Goal: Task Accomplishment & Management: Use online tool/utility

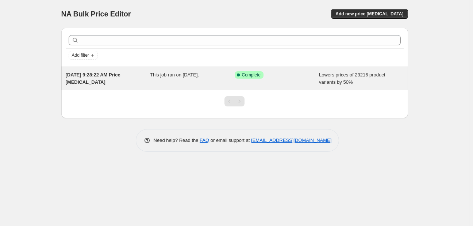
click at [248, 75] on span "Complete" at bounding box center [251, 75] width 19 height 6
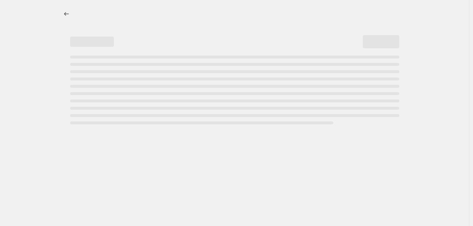
select select "percentage"
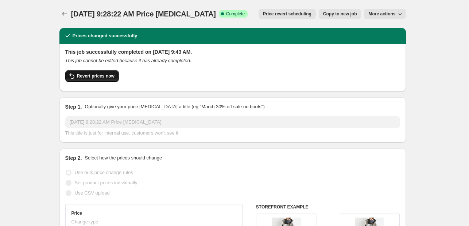
click at [101, 78] on span "Revert prices now" at bounding box center [96, 76] width 38 height 6
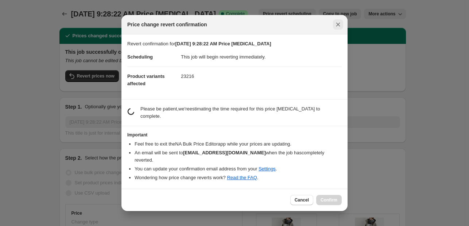
click at [339, 27] on icon "Close" at bounding box center [339, 25] width 4 height 4
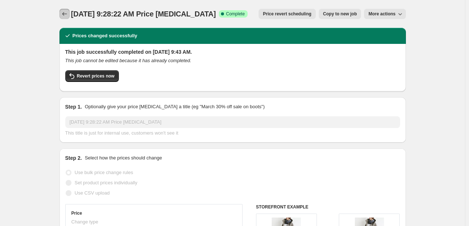
click at [67, 14] on icon "Price change jobs" at bounding box center [64, 13] width 7 height 7
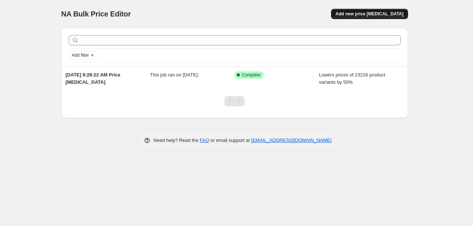
click at [370, 15] on span "Add new price [MEDICAL_DATA]" at bounding box center [369, 14] width 68 height 6
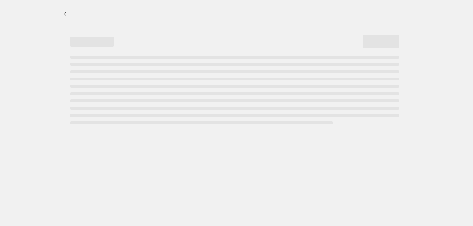
select select "percentage"
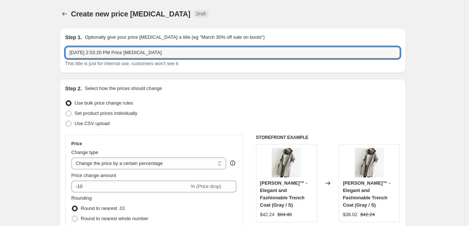
drag, startPoint x: 179, startPoint y: 51, endPoint x: -29, endPoint y: 53, distance: 208.1
click at [0, 53] on html "Home Settings Plans Skip to content Create new price [MEDICAL_DATA]. This page …" at bounding box center [234, 113] width 469 height 226
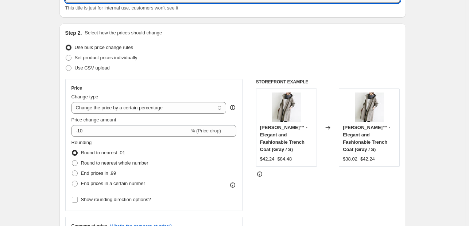
scroll to position [73, 0]
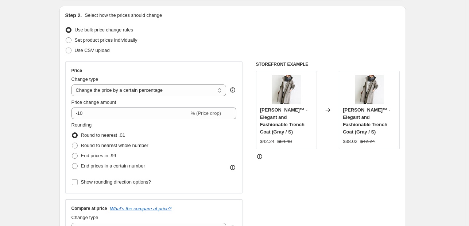
type input "Coverting back to CAD"
click at [235, 91] on icon at bounding box center [232, 89] width 7 height 7
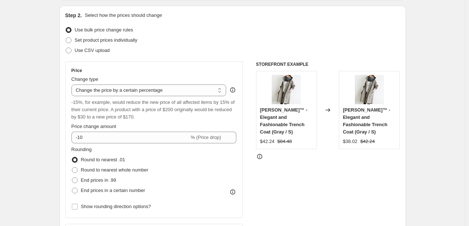
click at [235, 91] on icon at bounding box center [232, 89] width 7 height 7
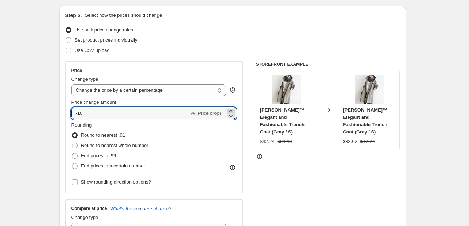
click at [234, 108] on icon at bounding box center [230, 110] width 7 height 7
click at [234, 113] on icon at bounding box center [230, 115] width 7 height 7
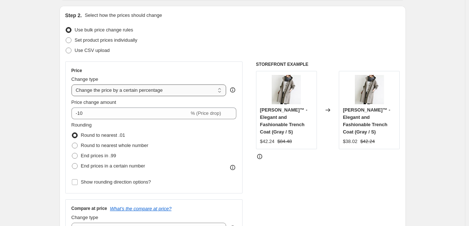
click at [215, 88] on select "Change the price to a certain amount Change the price by a certain amount Chang…" at bounding box center [149, 90] width 155 height 12
click at [182, 88] on select "Change the price to a certain amount Change the price by a certain amount Chang…" at bounding box center [149, 90] width 155 height 12
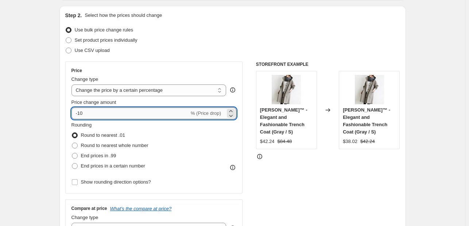
click at [112, 114] on input "-10" at bounding box center [131, 113] width 118 height 12
type input "-1"
click at [318, 154] on div "STOREFRONT EXAMPLE [PERSON_NAME]™ - Elegant and Fashionable Trench Coat (Gray /…" at bounding box center [328, 150] width 144 height 179
click at [103, 116] on input "70" at bounding box center [126, 113] width 109 height 12
type input "7"
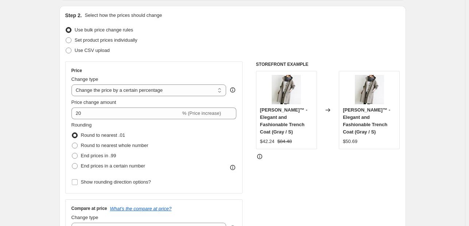
click at [328, 184] on div "STOREFRONT EXAMPLE [PERSON_NAME]™ - Elegant and Fashionable Trench Coat (Gray /…" at bounding box center [328, 150] width 144 height 179
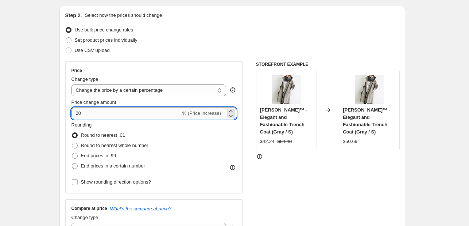
click at [91, 108] on input "20" at bounding box center [126, 113] width 109 height 12
type input "2"
type input "70"
click at [330, 178] on div "STOREFRONT EXAMPLE [PERSON_NAME]™ - Elegant and Fashionable Trench Coat (Gray /…" at bounding box center [328, 150] width 144 height 179
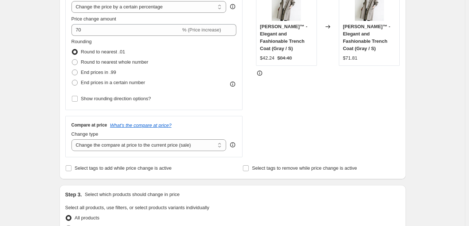
scroll to position [170, 0]
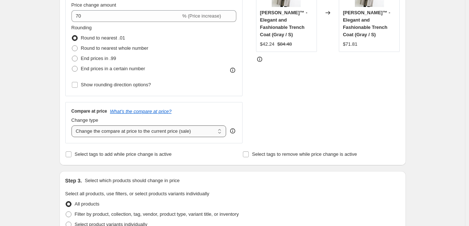
click at [149, 135] on select "Change the compare at price to the current price (sale) Change the compare at p…" at bounding box center [149, 131] width 155 height 12
select select "percentage"
click at [73, 125] on select "Change the compare at price to the current price (sale) Change the compare at p…" at bounding box center [149, 131] width 155 height 12
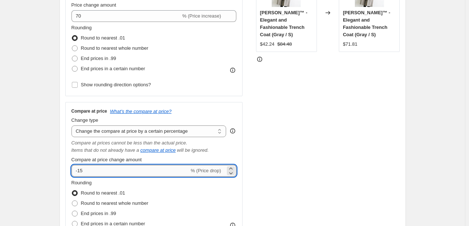
click at [138, 172] on input "-15" at bounding box center [131, 171] width 118 height 12
type input "-1"
type input "70"
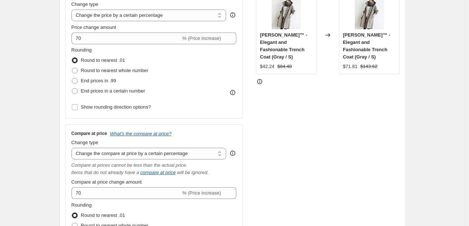
scroll to position [97, 0]
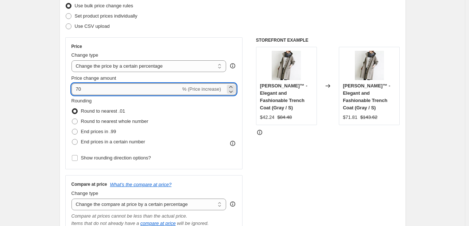
click at [95, 86] on input "70" at bounding box center [126, 89] width 109 height 12
type input "75"
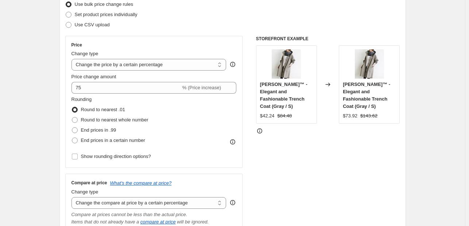
scroll to position [170, 0]
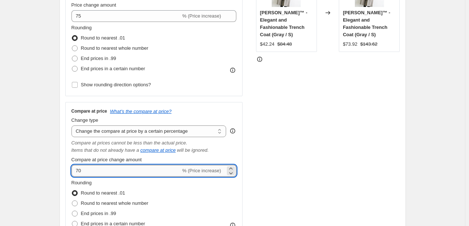
click at [105, 169] on input "70" at bounding box center [126, 171] width 109 height 12
type input "75"
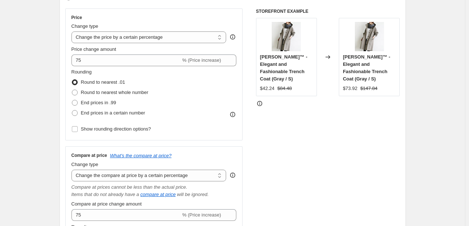
scroll to position [73, 0]
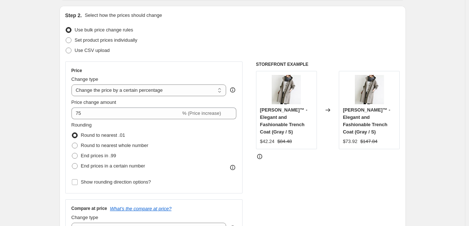
click at [98, 120] on div "Price Change type Change the price to a certain amount Change the price by a ce…" at bounding box center [154, 127] width 165 height 119
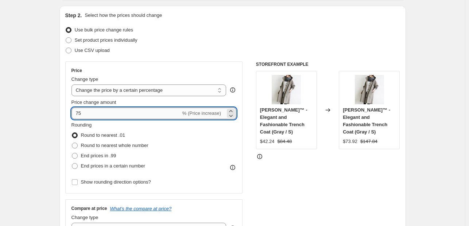
click at [99, 117] on input "75" at bounding box center [126, 113] width 109 height 12
type input "7"
type input "80"
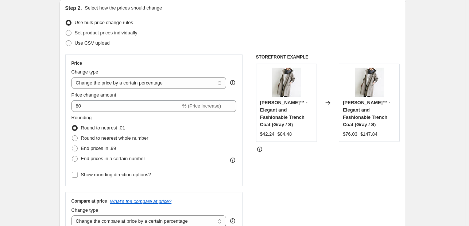
scroll to position [170, 0]
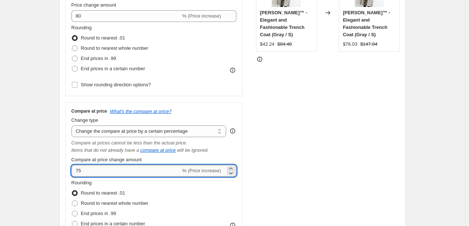
drag, startPoint x: 95, startPoint y: 170, endPoint x: 91, endPoint y: 168, distance: 4.3
click at [95, 170] on input "75" at bounding box center [126, 171] width 109 height 12
type input "7"
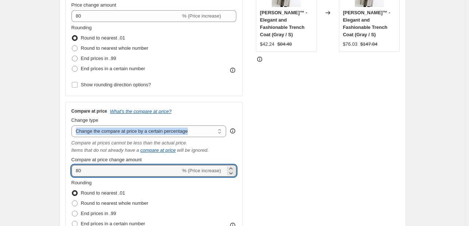
drag, startPoint x: 41, startPoint y: 137, endPoint x: 42, endPoint y: 132, distance: 5.4
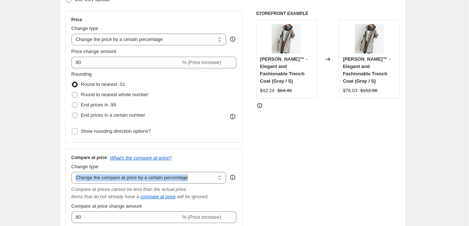
scroll to position [122, 0]
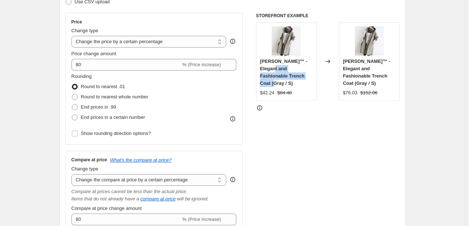
drag, startPoint x: 284, startPoint y: 76, endPoint x: 270, endPoint y: 69, distance: 15.3
click at [270, 69] on div "[PERSON_NAME]™ - Elegant and Fashionable Trench Coat (Gray / S)" at bounding box center [286, 72] width 53 height 29
click at [298, 73] on div "[PERSON_NAME]™ - Elegant and Fashionable Trench Coat (Gray / S)" at bounding box center [286, 72] width 53 height 29
drag, startPoint x: 273, startPoint y: 76, endPoint x: 260, endPoint y: 59, distance: 21.1
click at [260, 59] on div "[PERSON_NAME]™ - Elegant and Fashionable Trench Coat (Gray / S) $42.24 $84.48" at bounding box center [286, 61] width 61 height 78
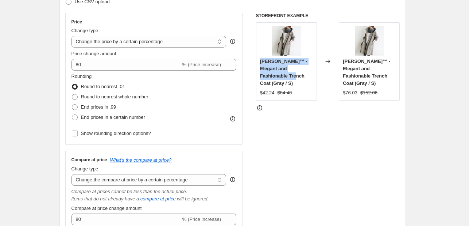
copy span "[PERSON_NAME]™ - Elegant and Fashionable Trench Coat"
drag, startPoint x: 30, startPoint y: 79, endPoint x: 52, endPoint y: 87, distance: 23.5
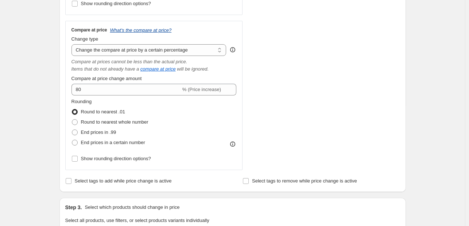
scroll to position [195, 0]
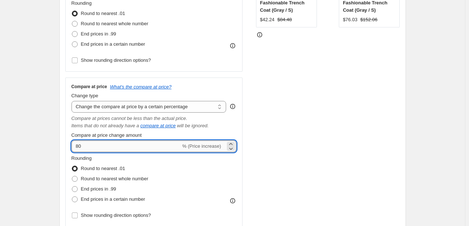
click at [105, 147] on input "80" at bounding box center [126, 146] width 109 height 12
type input "8"
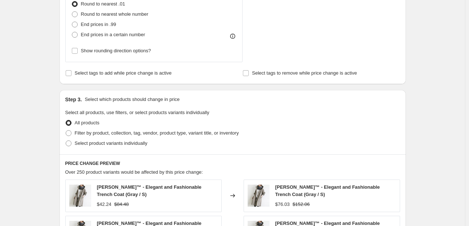
scroll to position [414, 0]
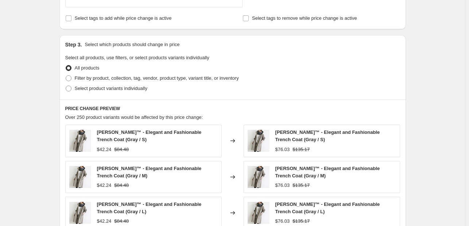
click at [406, 114] on div "PRICE CHANGE PREVIEW Over 250 product variants would be affected by this price …" at bounding box center [232, 210] width 347 height 223
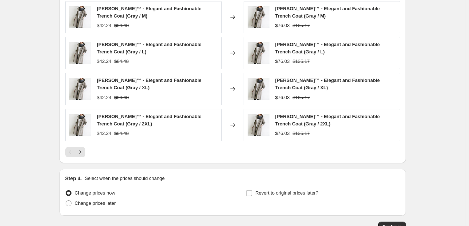
scroll to position [618, 0]
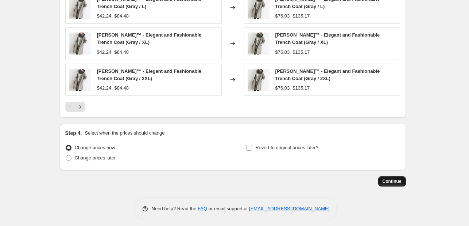
click at [402, 178] on span "Continue" at bounding box center [392, 181] width 19 height 6
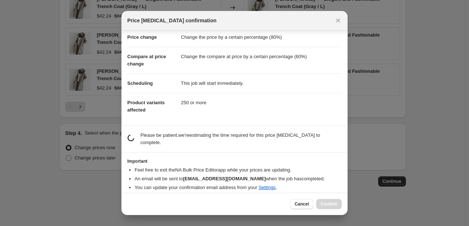
scroll to position [0, 0]
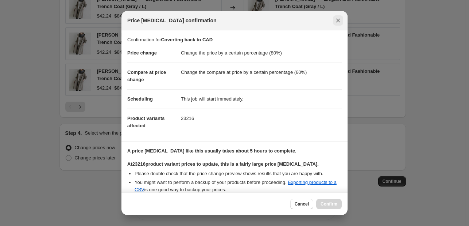
click at [335, 20] on icon "Close" at bounding box center [338, 20] width 7 height 7
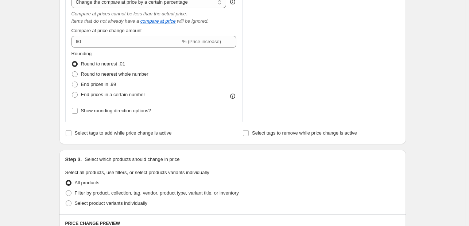
scroll to position [253, 0]
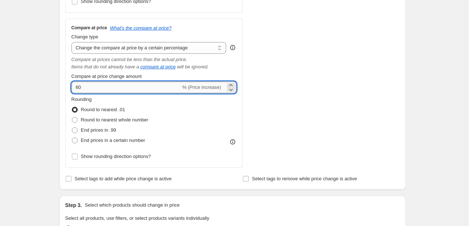
click at [106, 87] on input "60" at bounding box center [126, 87] width 109 height 12
type input "6"
type input "80"
click at [49, 103] on div "Create new price [MEDICAL_DATA]. This page is ready Create new price [MEDICAL_D…" at bounding box center [232, 171] width 465 height 849
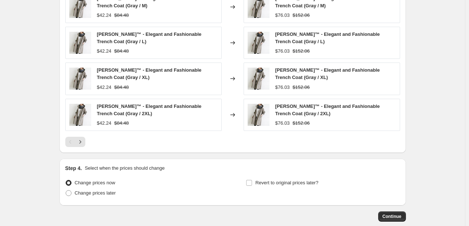
scroll to position [618, 0]
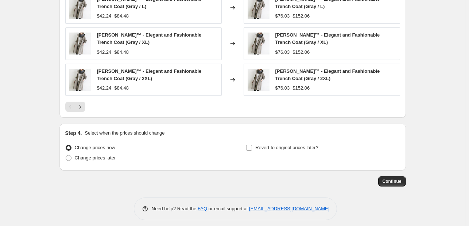
click at [394, 178] on span "Continue" at bounding box center [392, 181] width 19 height 6
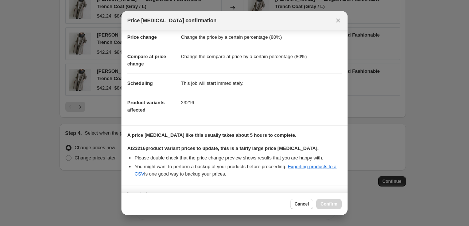
scroll to position [76, 0]
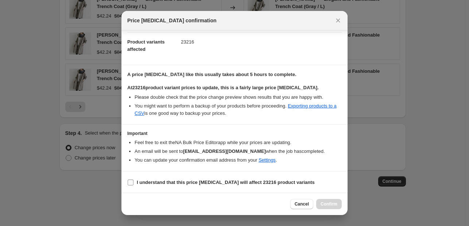
click at [131, 182] on input "I understand that this price [MEDICAL_DATA] will affect 23216 product variants" at bounding box center [131, 182] width 6 height 6
checkbox input "true"
click at [334, 205] on span "Confirm" at bounding box center [329, 204] width 17 height 6
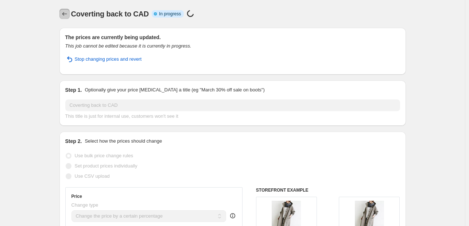
click at [64, 14] on icon "Price change jobs" at bounding box center [64, 14] width 5 height 4
